Goal: Task Accomplishment & Management: Manage account settings

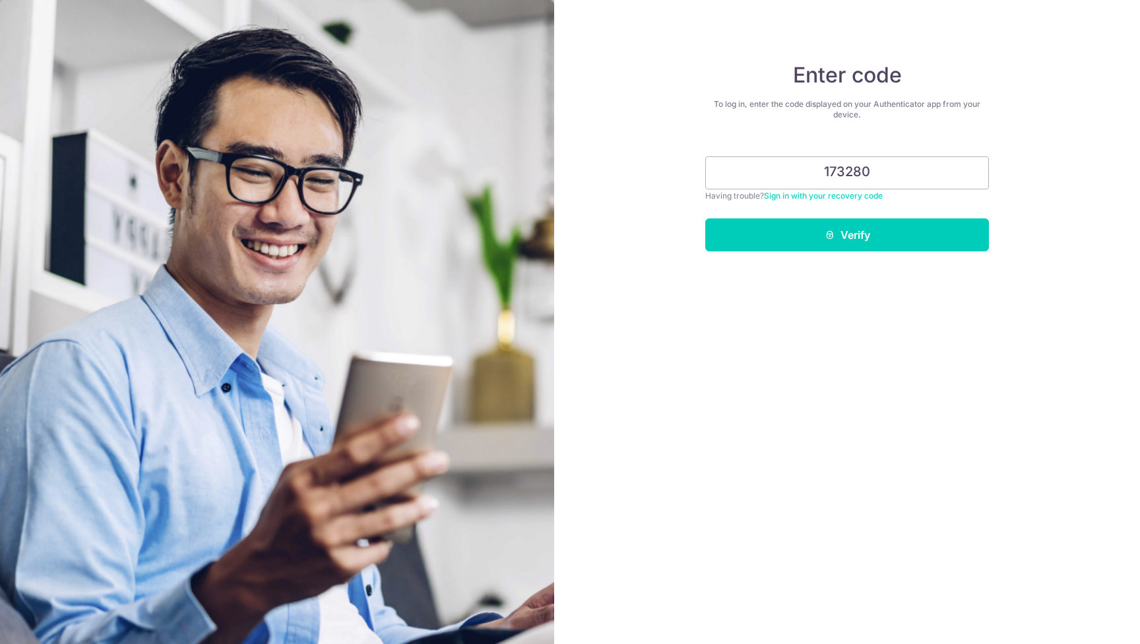
type input "173280"
click at [847, 235] on button "Verify" at bounding box center [847, 234] width 284 height 33
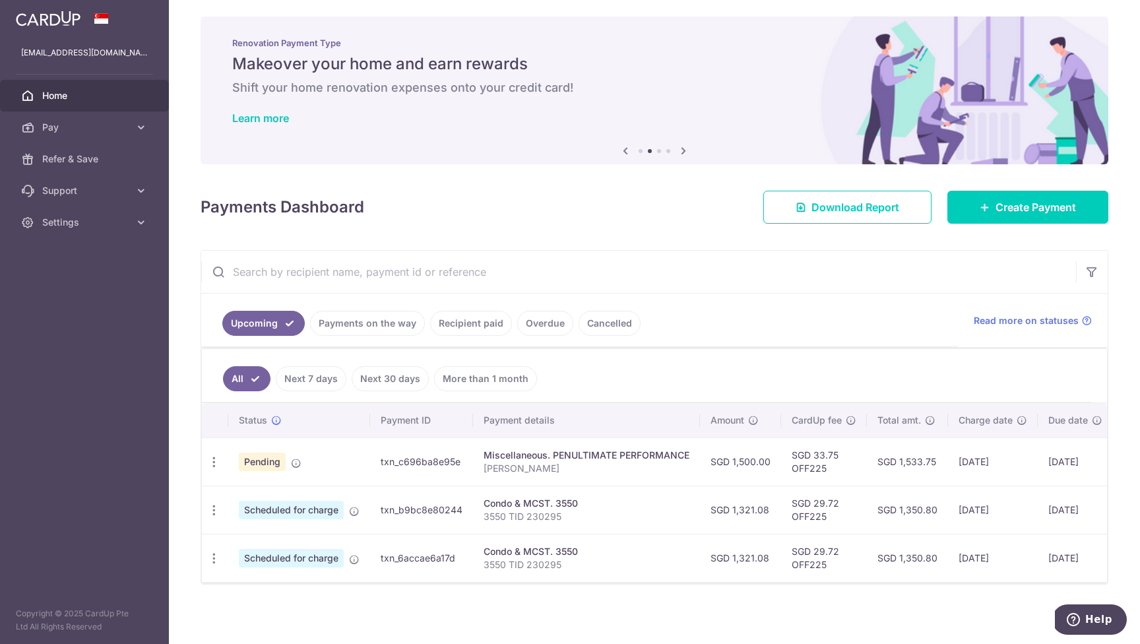
scroll to position [7, 0]
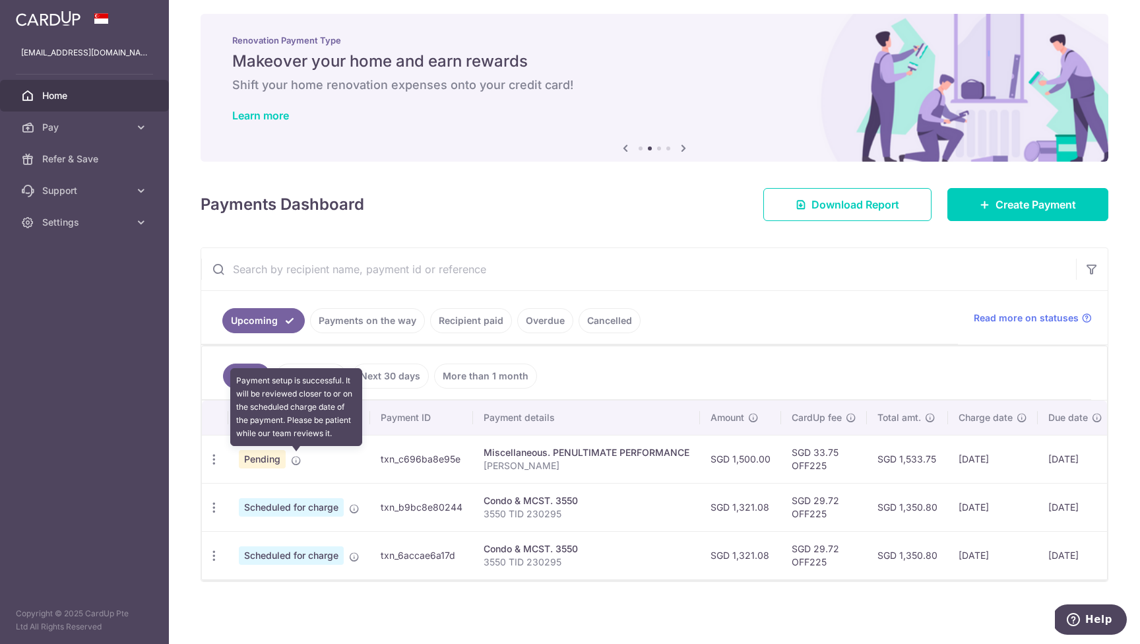
click at [298, 461] on icon at bounding box center [296, 460] width 11 height 11
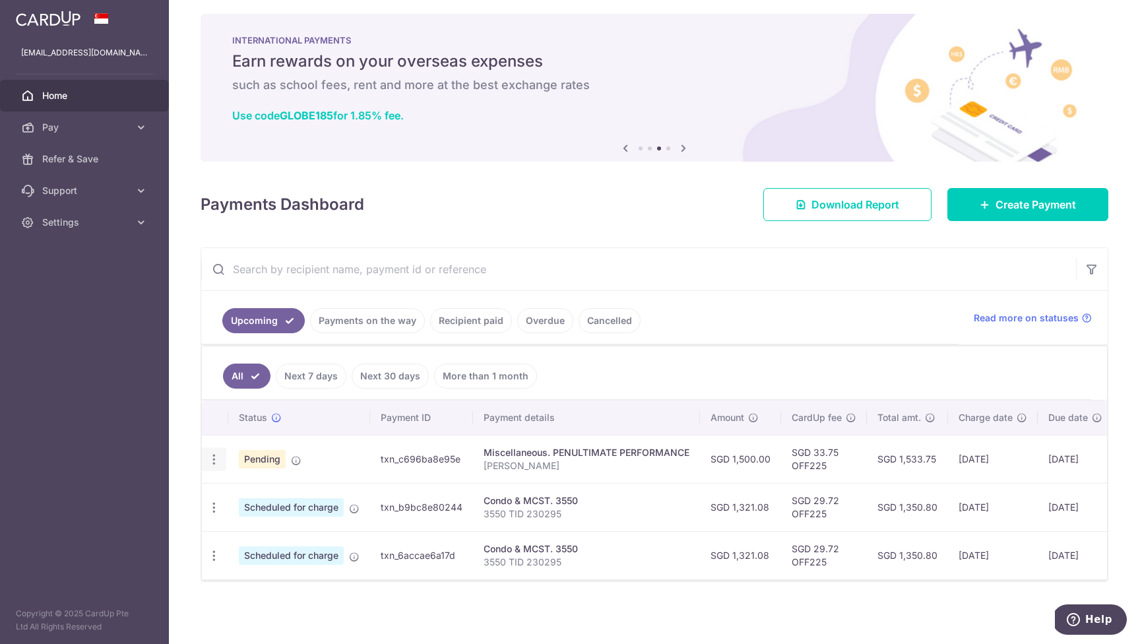
click at [211, 457] on icon "button" at bounding box center [214, 460] width 14 height 14
drag, startPoint x: 259, startPoint y: 491, endPoint x: 266, endPoint y: 490, distance: 7.4
click at [259, 491] on span "Update payment" at bounding box center [284, 496] width 90 height 16
radio input "true"
type input "1,500.00"
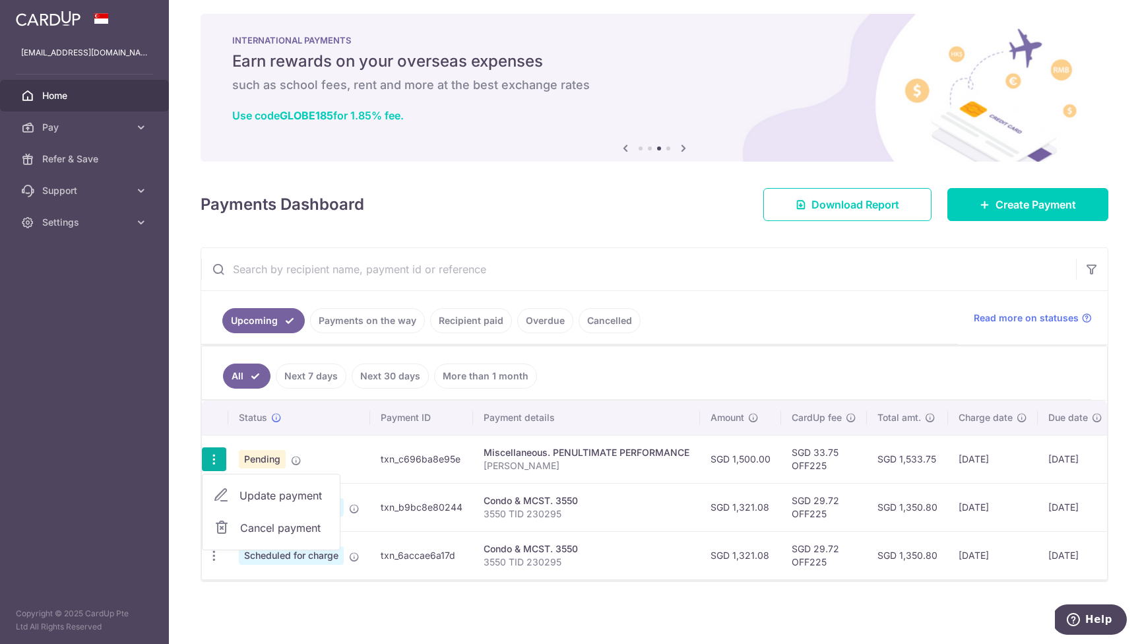
type input "16/10/2025"
type input "Peter Yeo"
type input "OFF225"
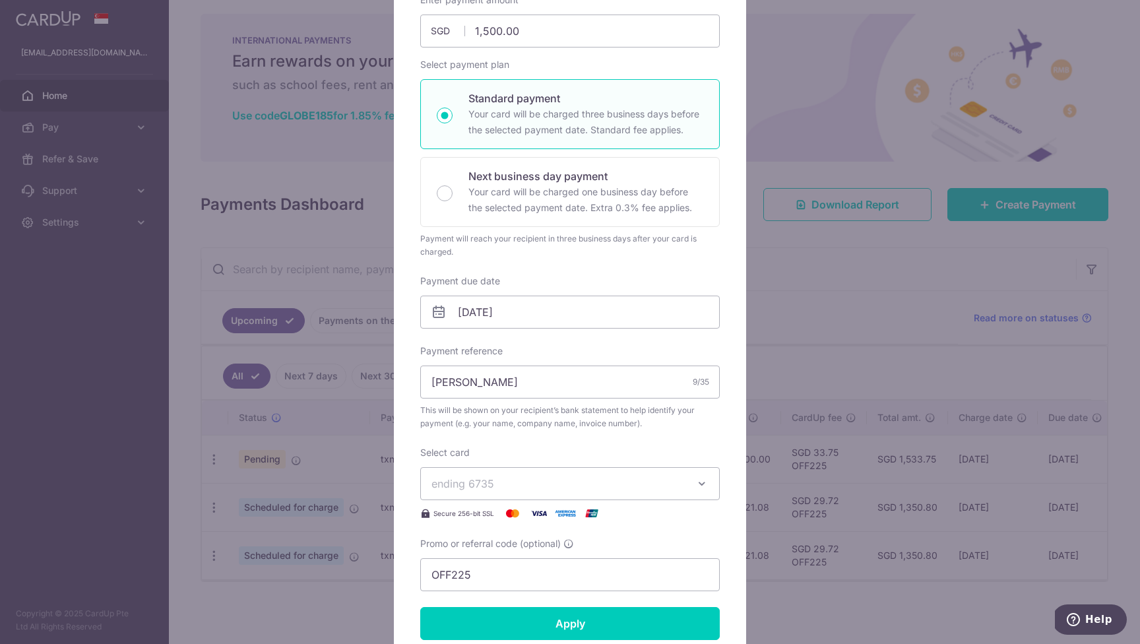
scroll to position [250, 0]
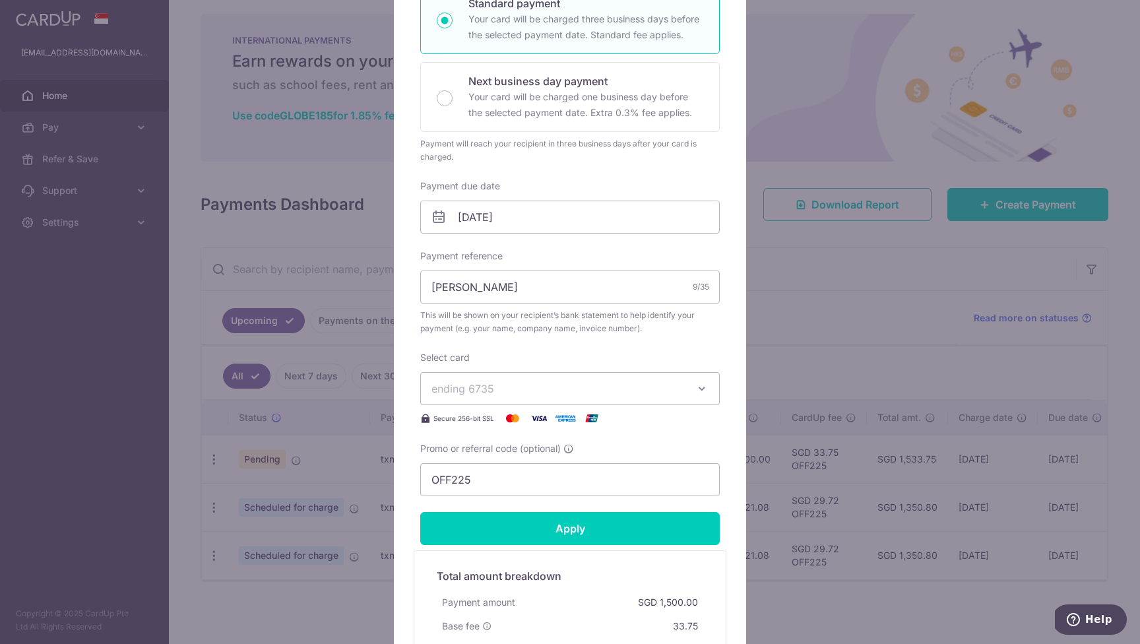
click at [921, 337] on div "Edit payment By clicking apply, you will make changes to all payments to PENULT…" at bounding box center [570, 322] width 1140 height 644
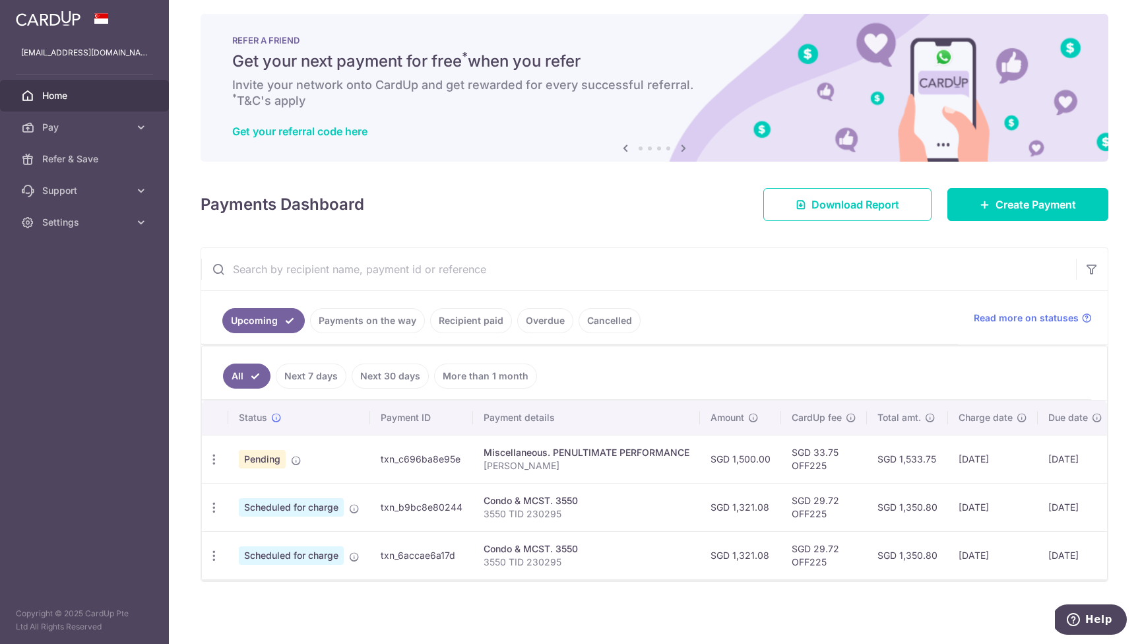
click at [617, 325] on link "Cancelled" at bounding box center [610, 320] width 62 height 25
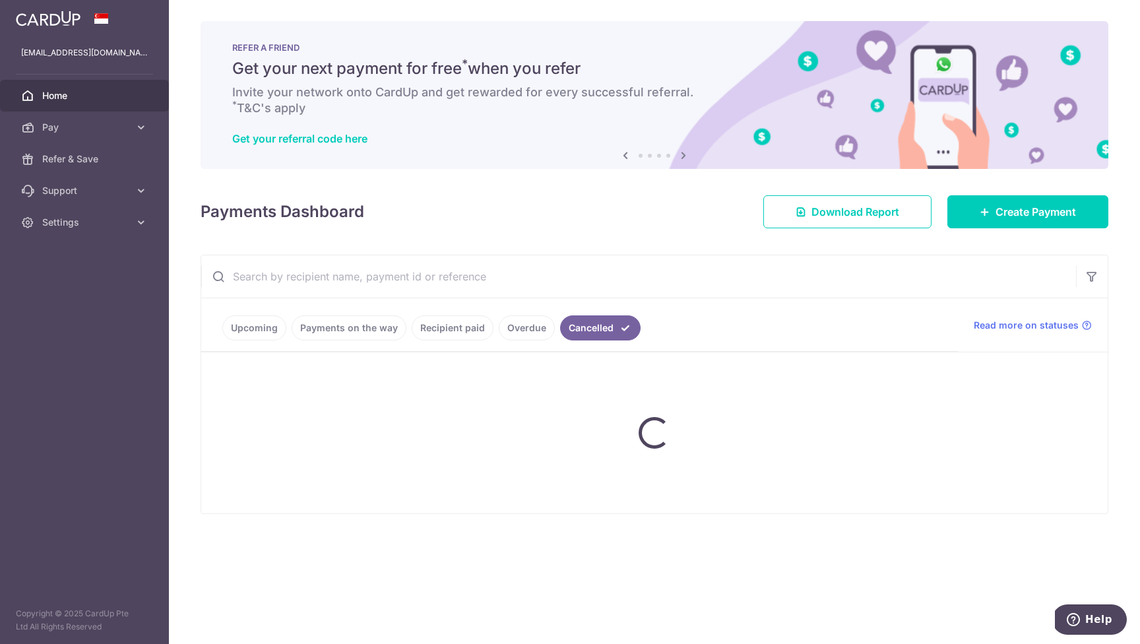
scroll to position [0, 0]
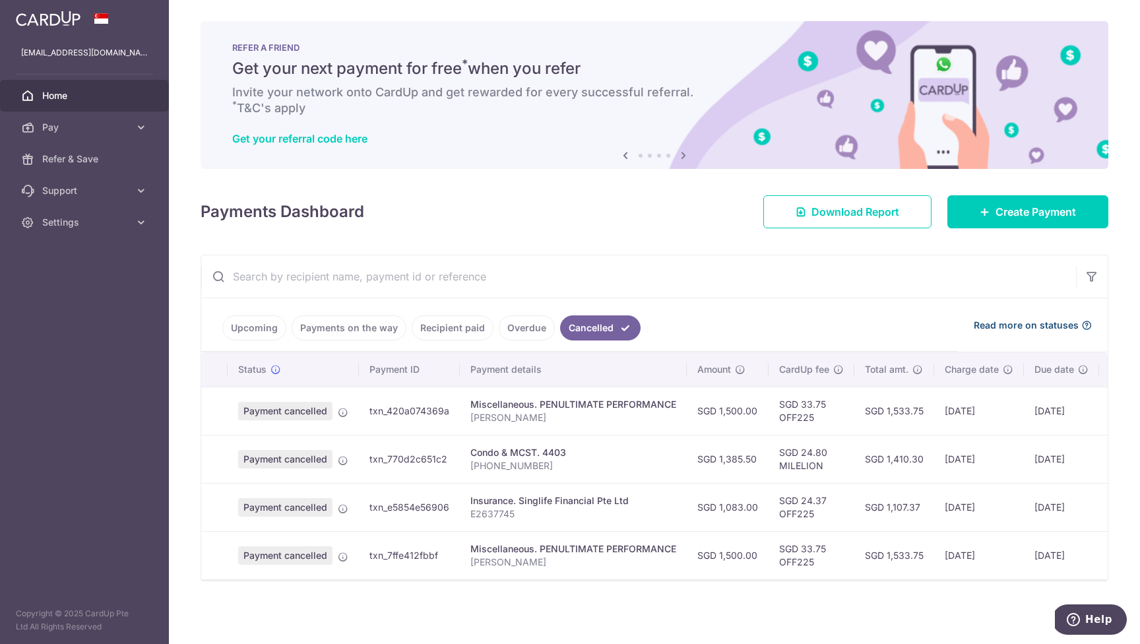
click at [1081, 322] on icon at bounding box center [1086, 325] width 11 height 11
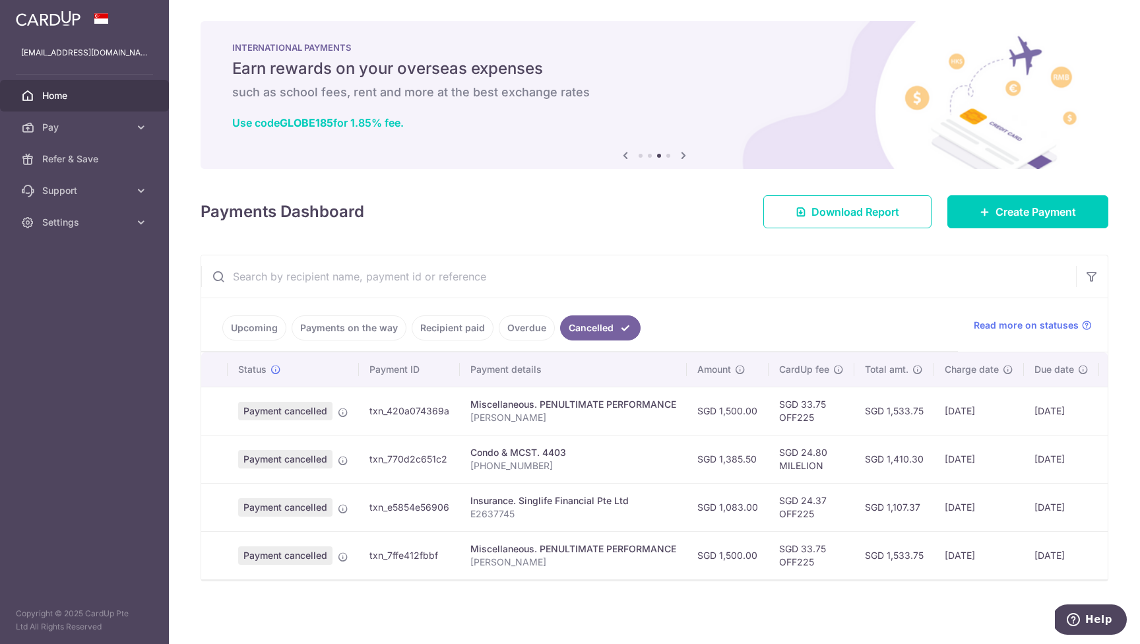
click at [252, 327] on link "Upcoming" at bounding box center [254, 327] width 64 height 25
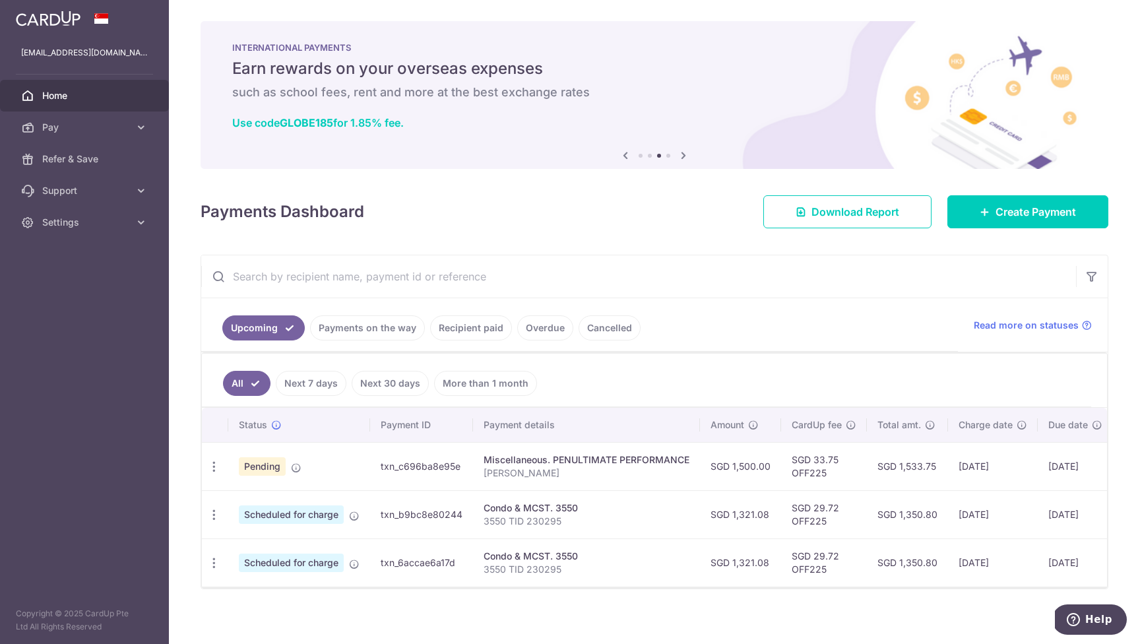
click at [592, 328] on link "Cancelled" at bounding box center [610, 327] width 62 height 25
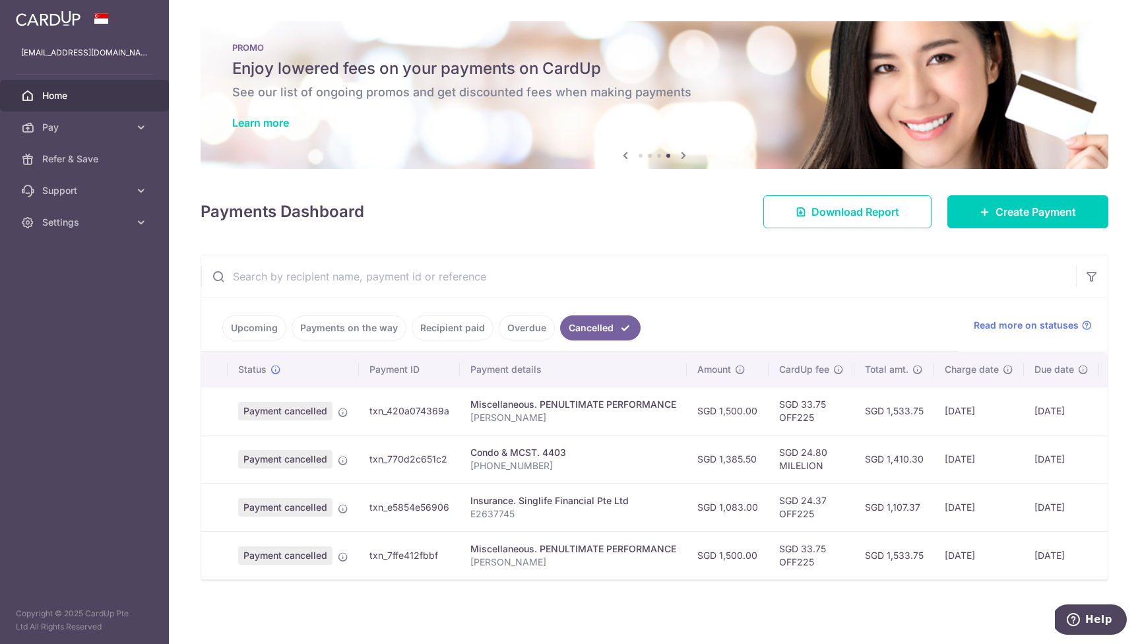
click at [244, 325] on link "Upcoming" at bounding box center [254, 327] width 64 height 25
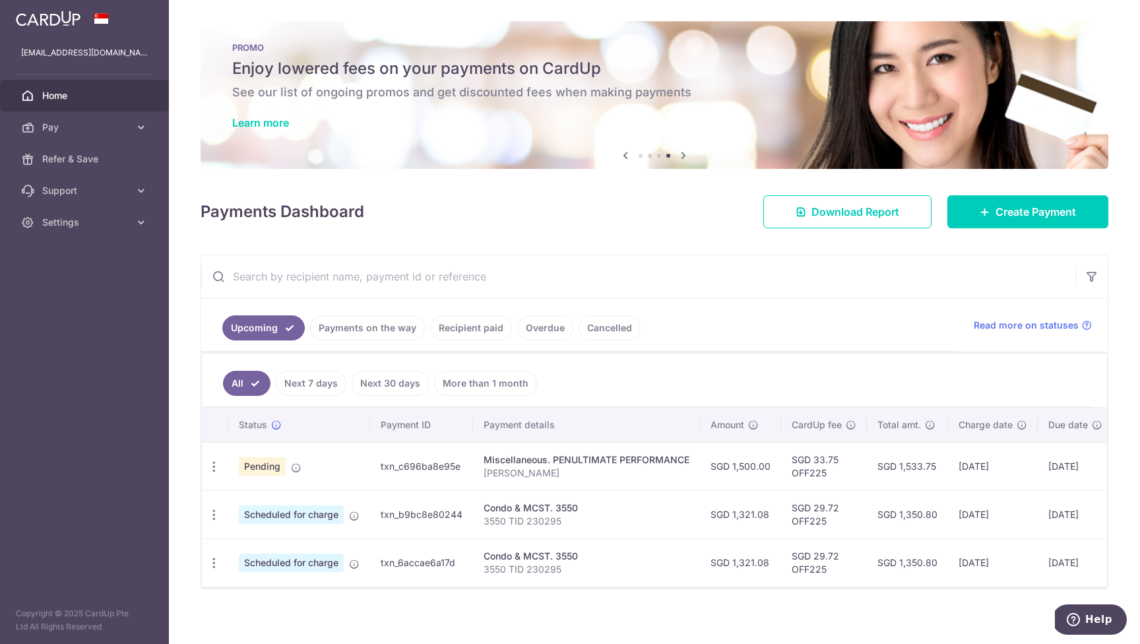
click at [610, 327] on link "Cancelled" at bounding box center [610, 327] width 62 height 25
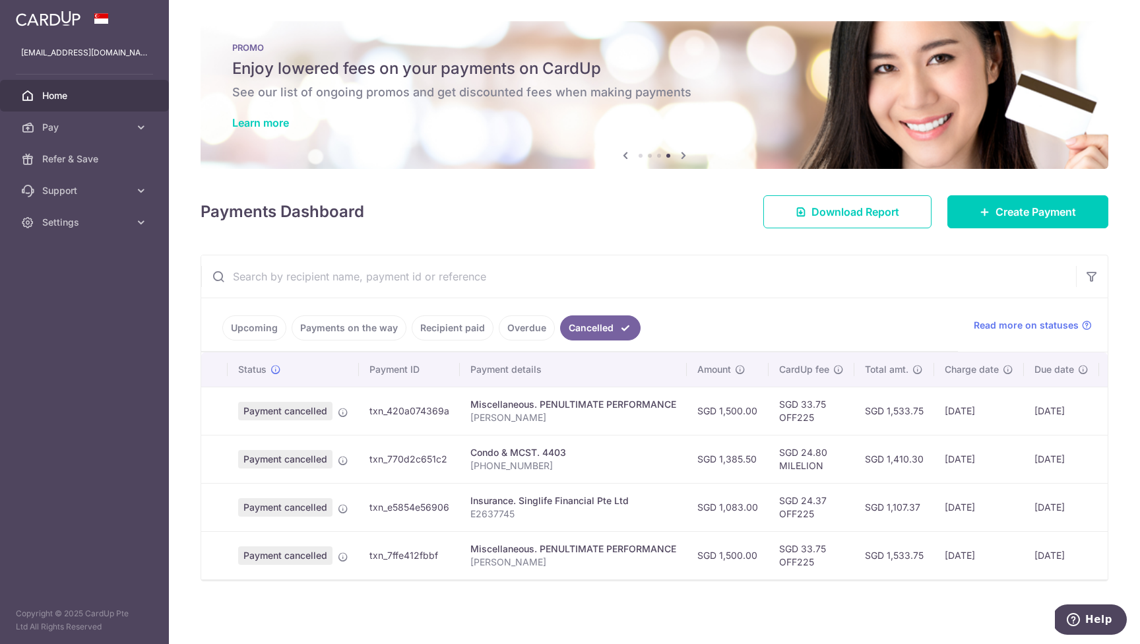
click at [246, 323] on link "Upcoming" at bounding box center [254, 327] width 64 height 25
